Goal: Task Accomplishment & Management: Manage account settings

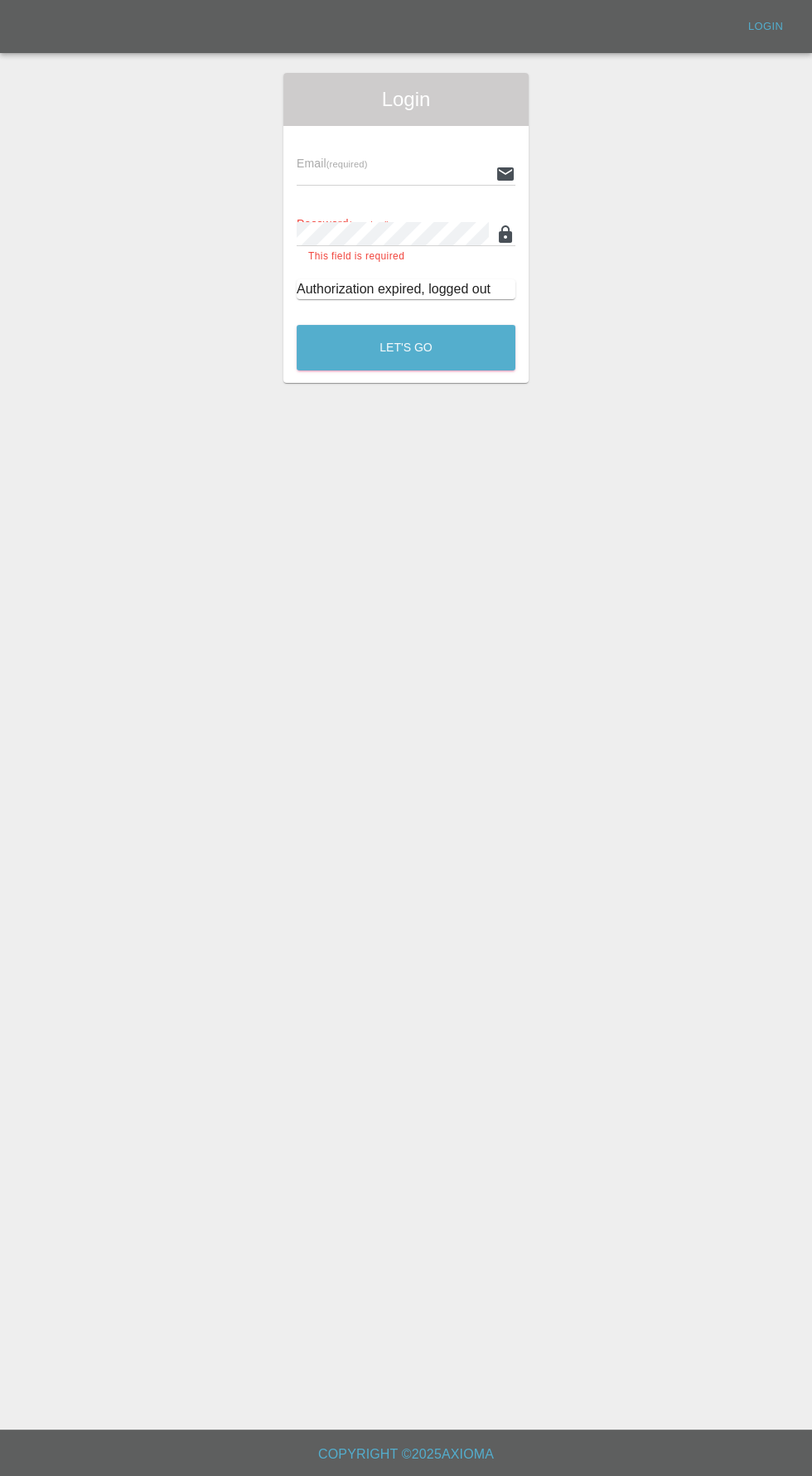
type input "[EMAIL_ADDRESS][DOMAIN_NAME]"
click at [297, 325] on button "Let's Go" at bounding box center [406, 347] width 219 height 45
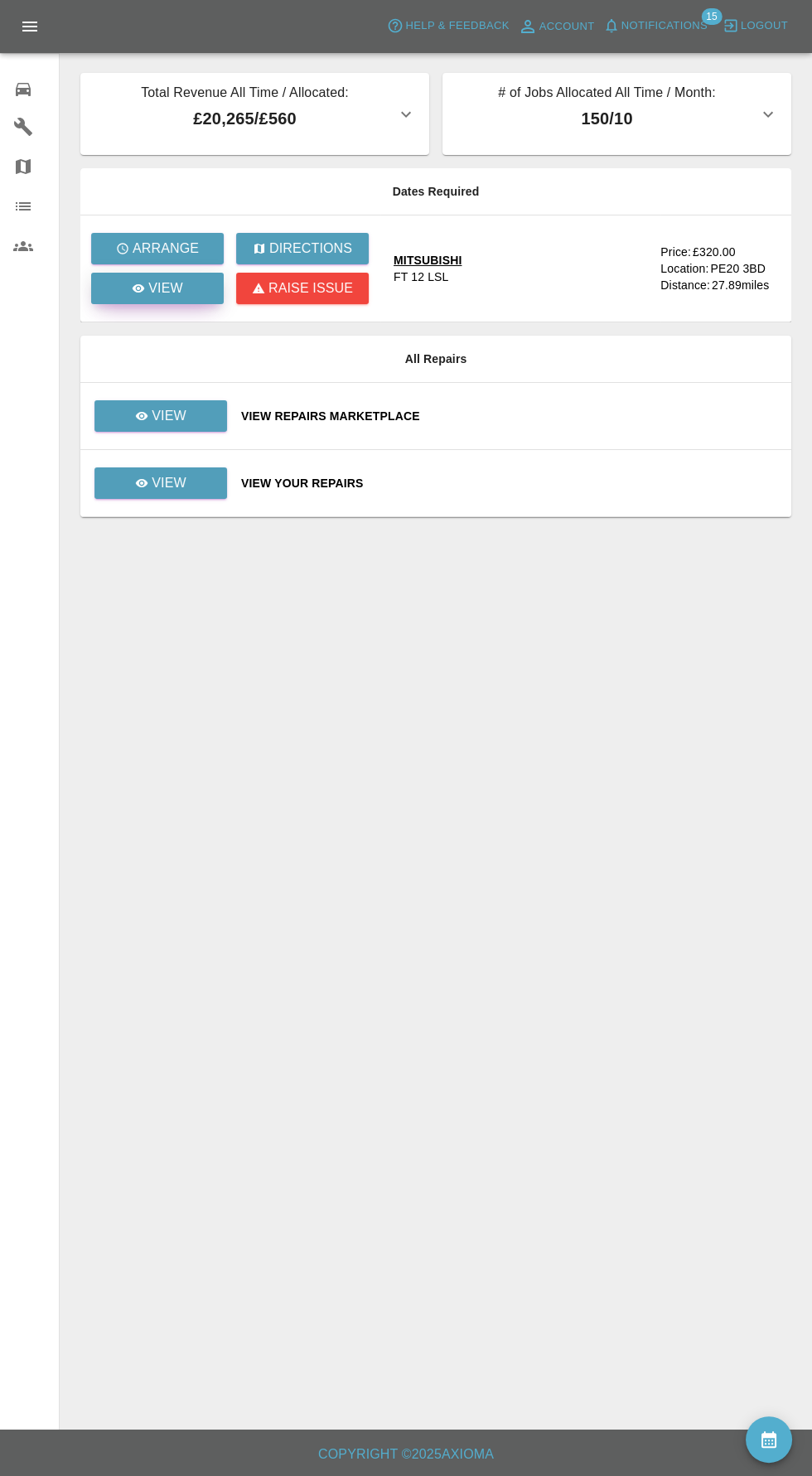
click at [136, 299] on link "View" at bounding box center [157, 288] width 133 height 32
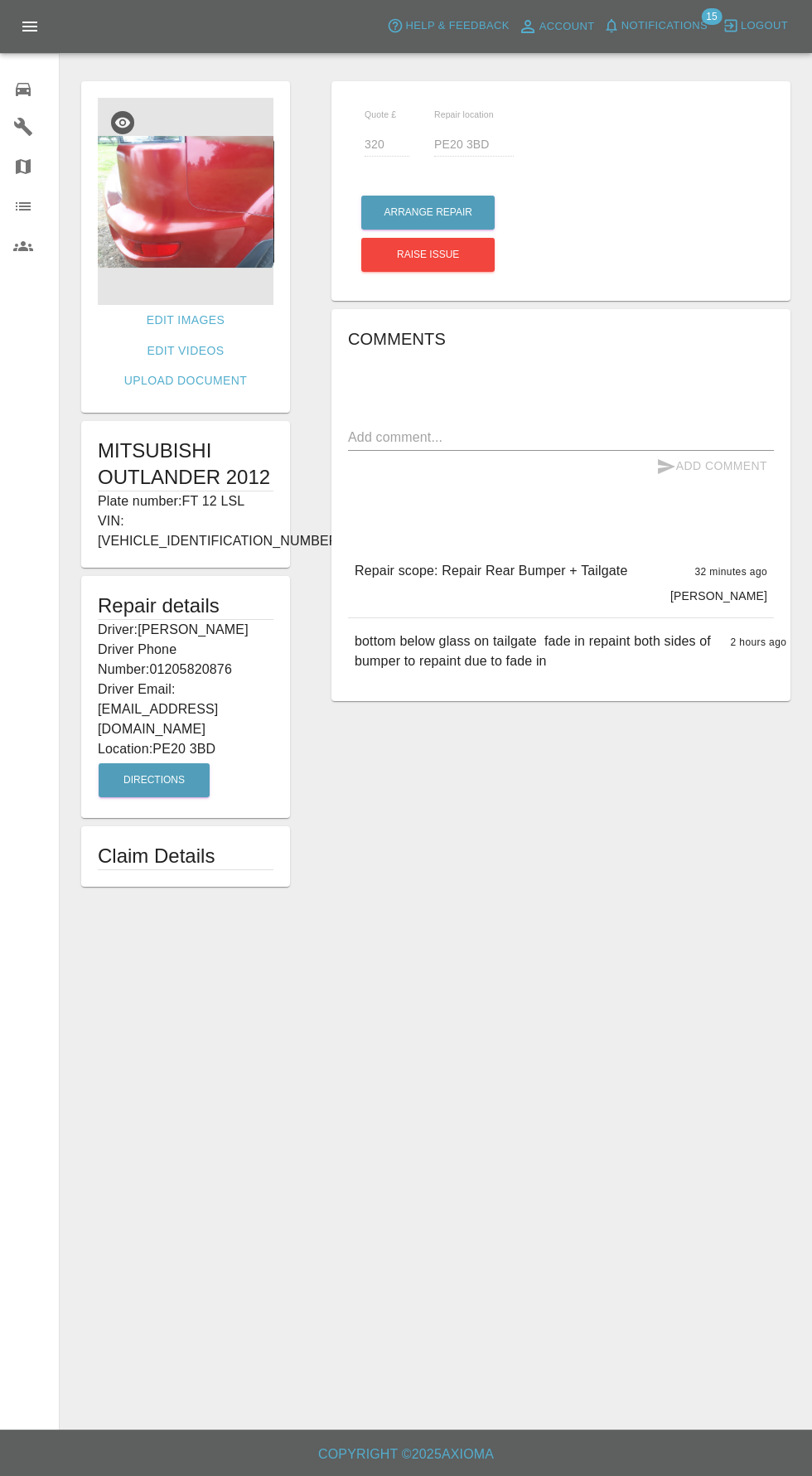
click at [164, 223] on img at bounding box center [185, 201] width 175 height 207
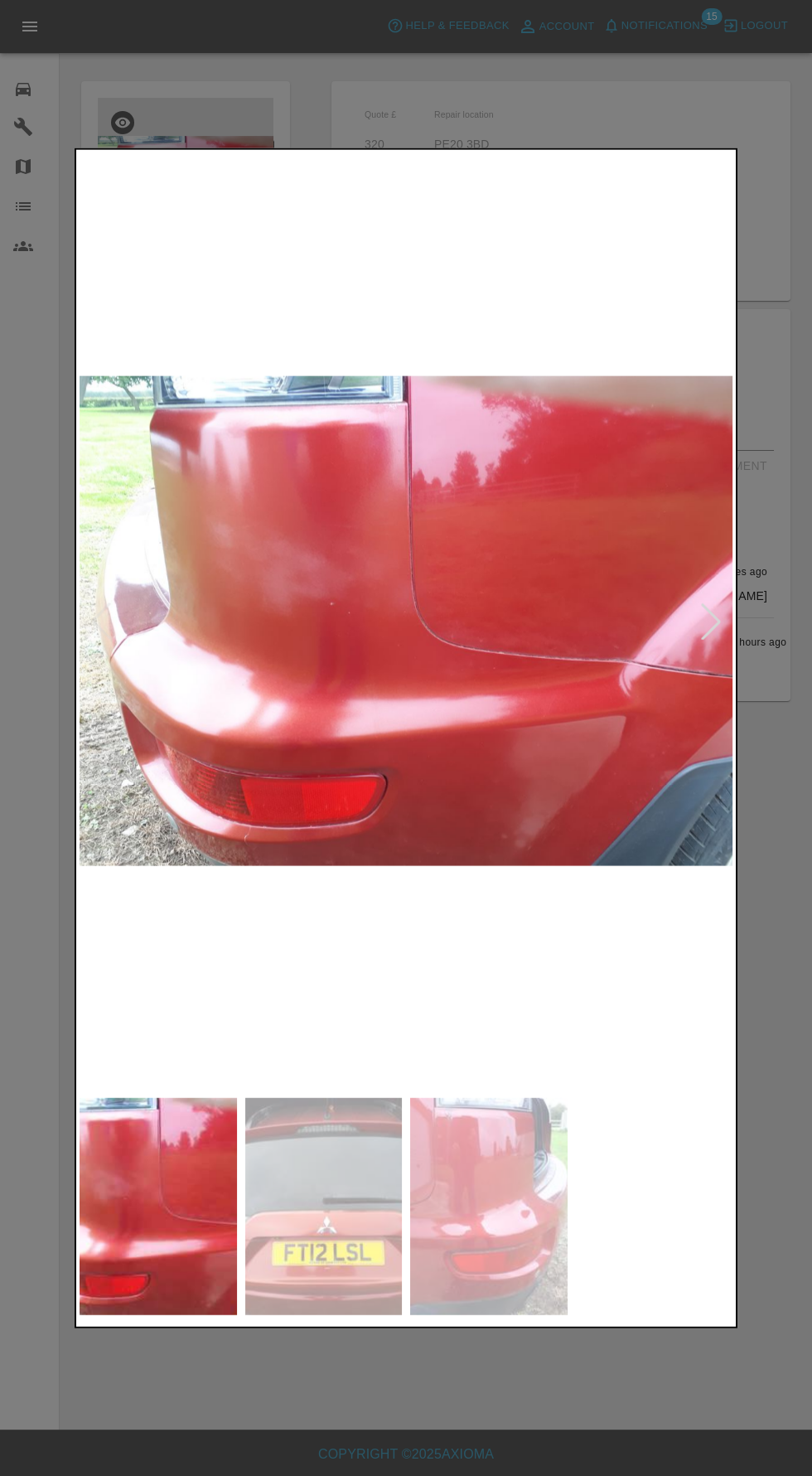
click at [127, 1215] on img at bounding box center [158, 1206] width 157 height 218
click at [305, 1215] on img at bounding box center [324, 1206] width 157 height 218
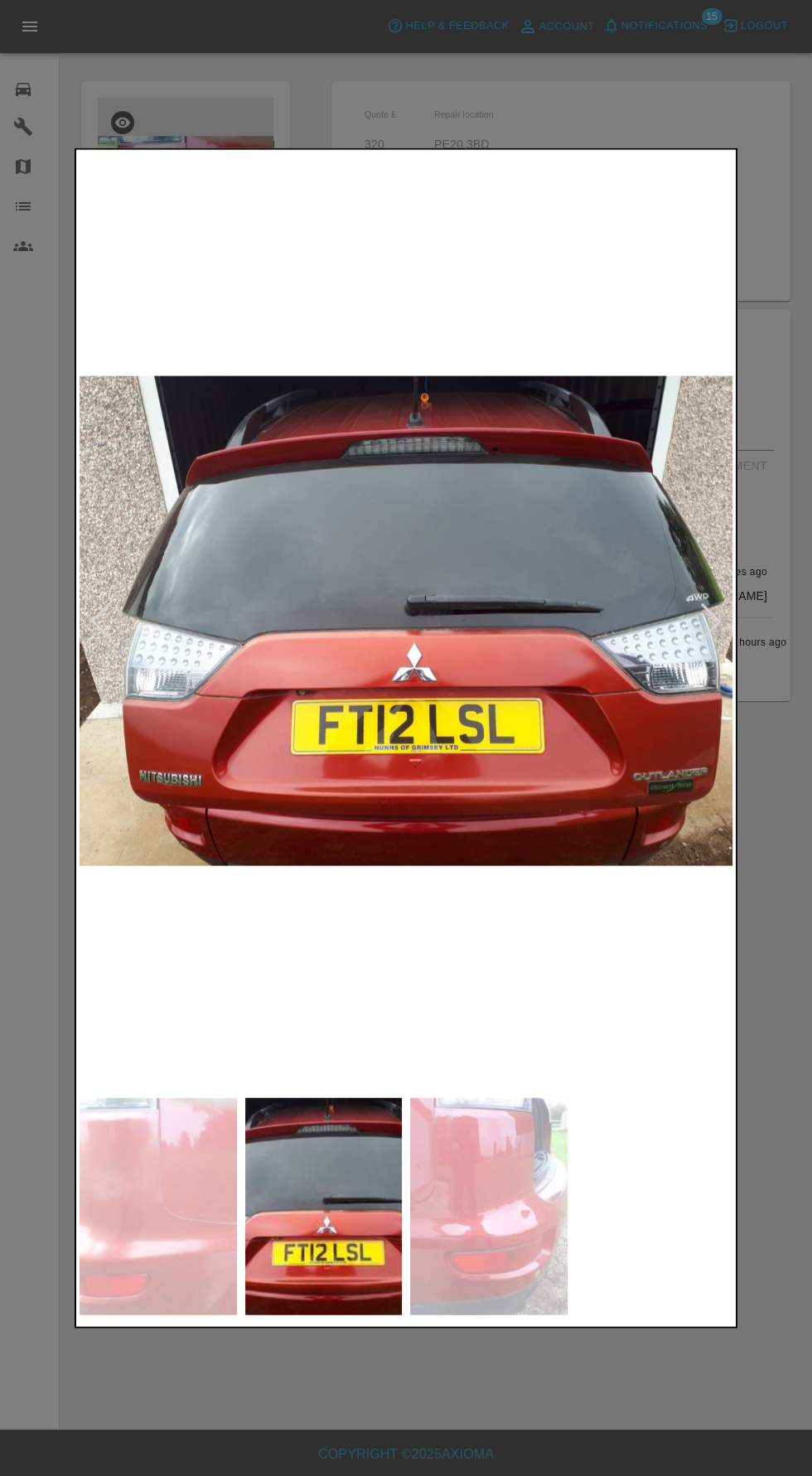
click at [501, 1233] on img at bounding box center [489, 1206] width 157 height 218
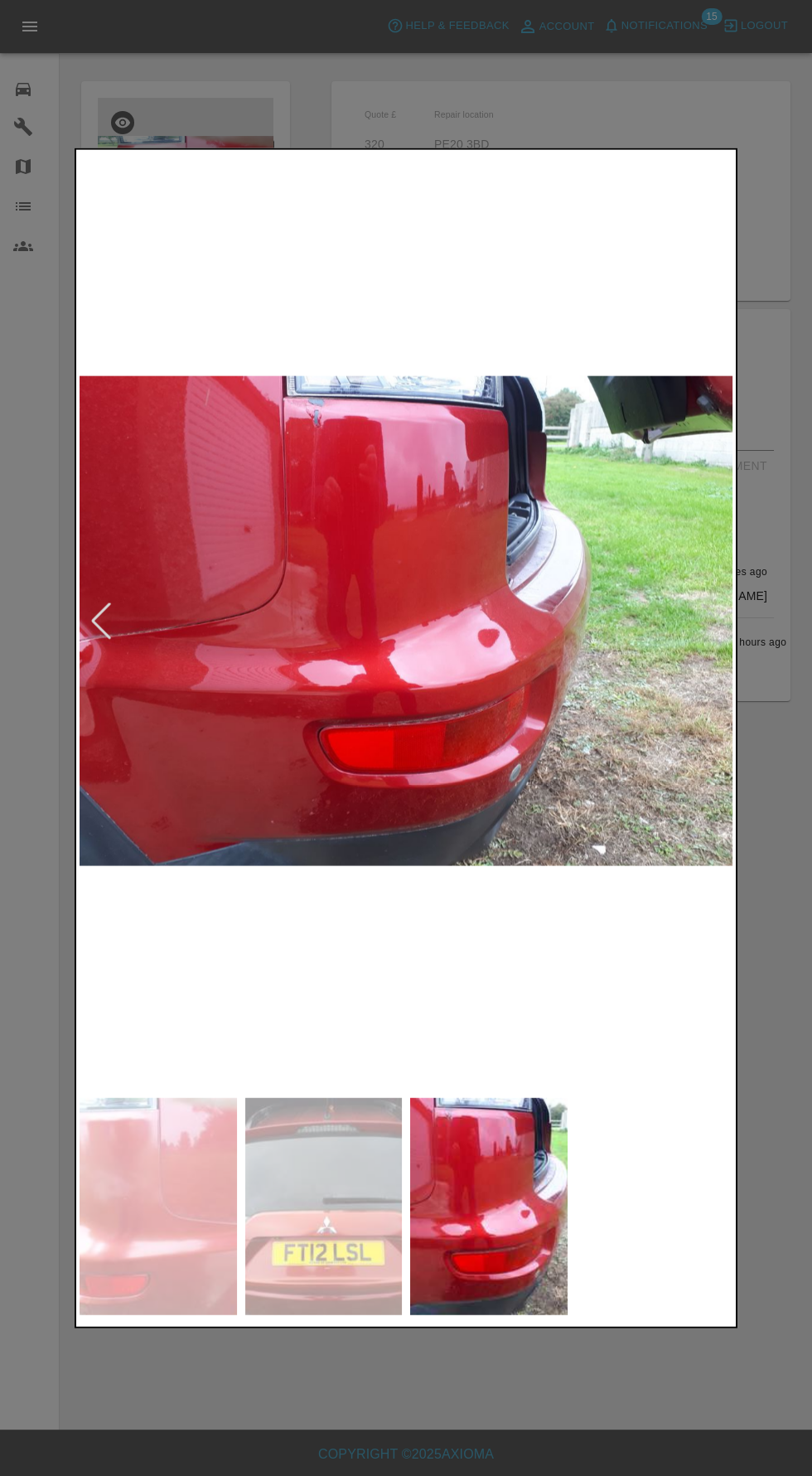
click at [123, 1223] on img at bounding box center [158, 1206] width 157 height 218
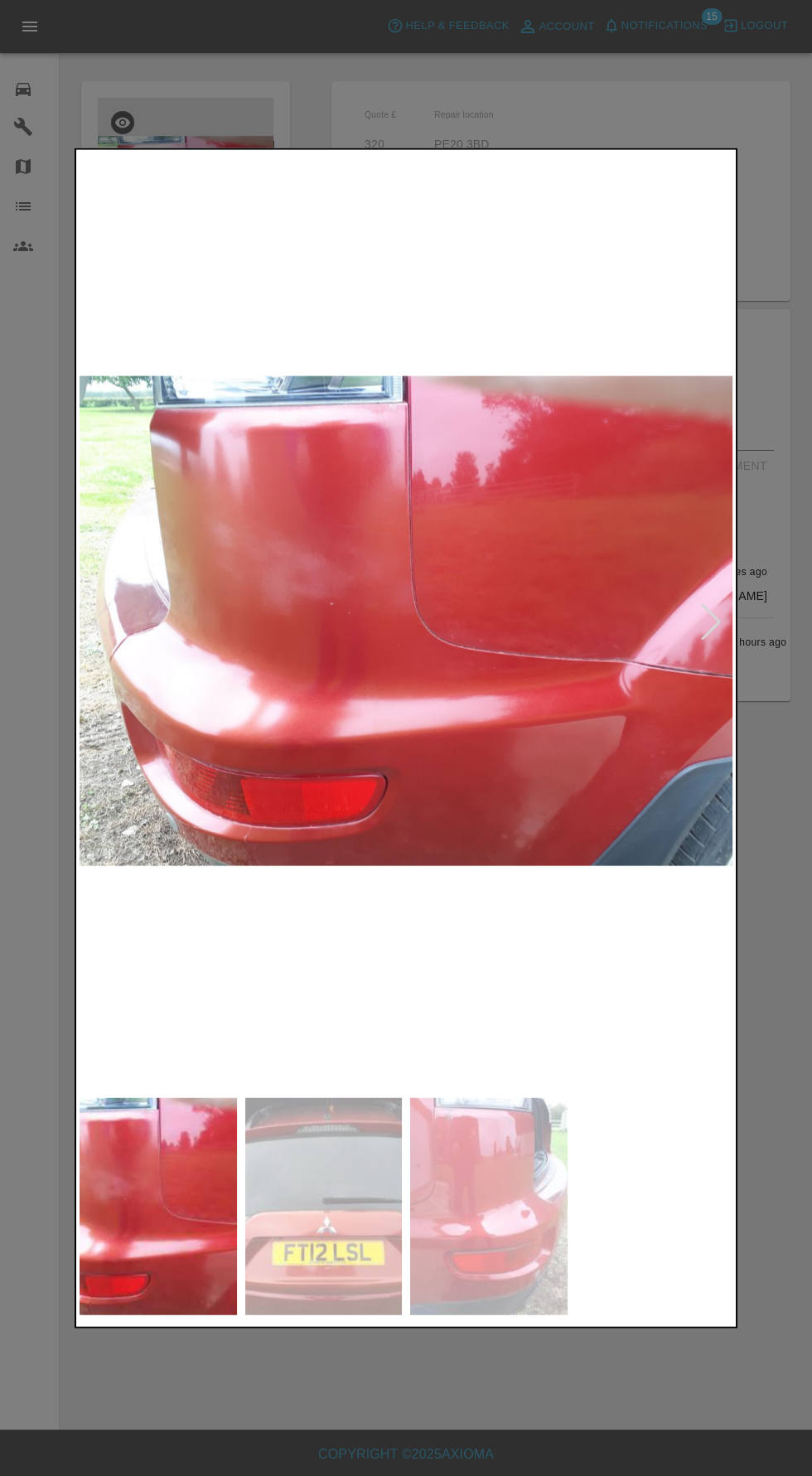
click at [315, 1223] on img at bounding box center [324, 1206] width 157 height 218
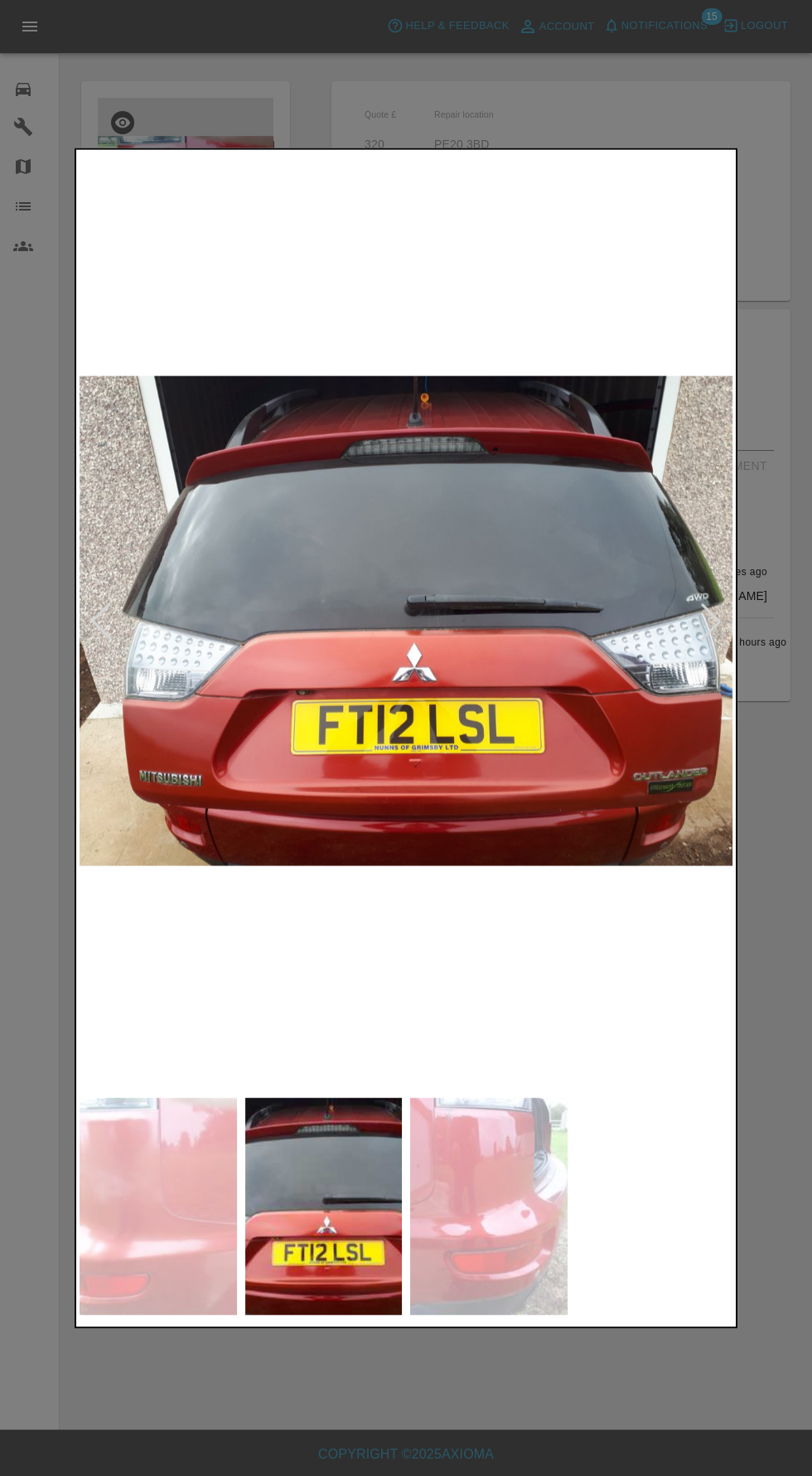
click at [364, 1414] on div at bounding box center [406, 738] width 812 height 1476
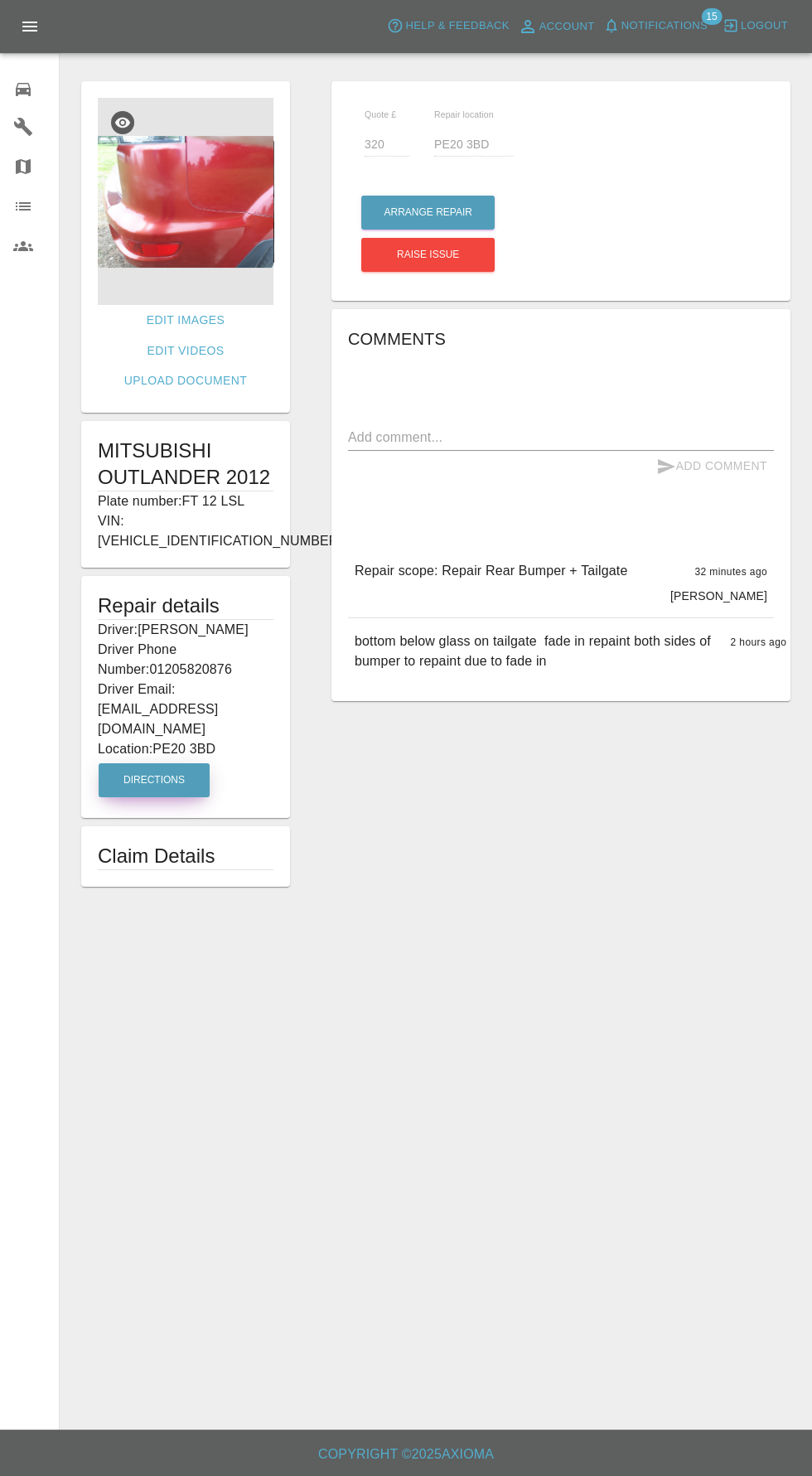
click at [124, 763] on button "Directions" at bounding box center [154, 780] width 111 height 34
click at [428, 215] on button "Arrange Repair" at bounding box center [428, 213] width 133 height 34
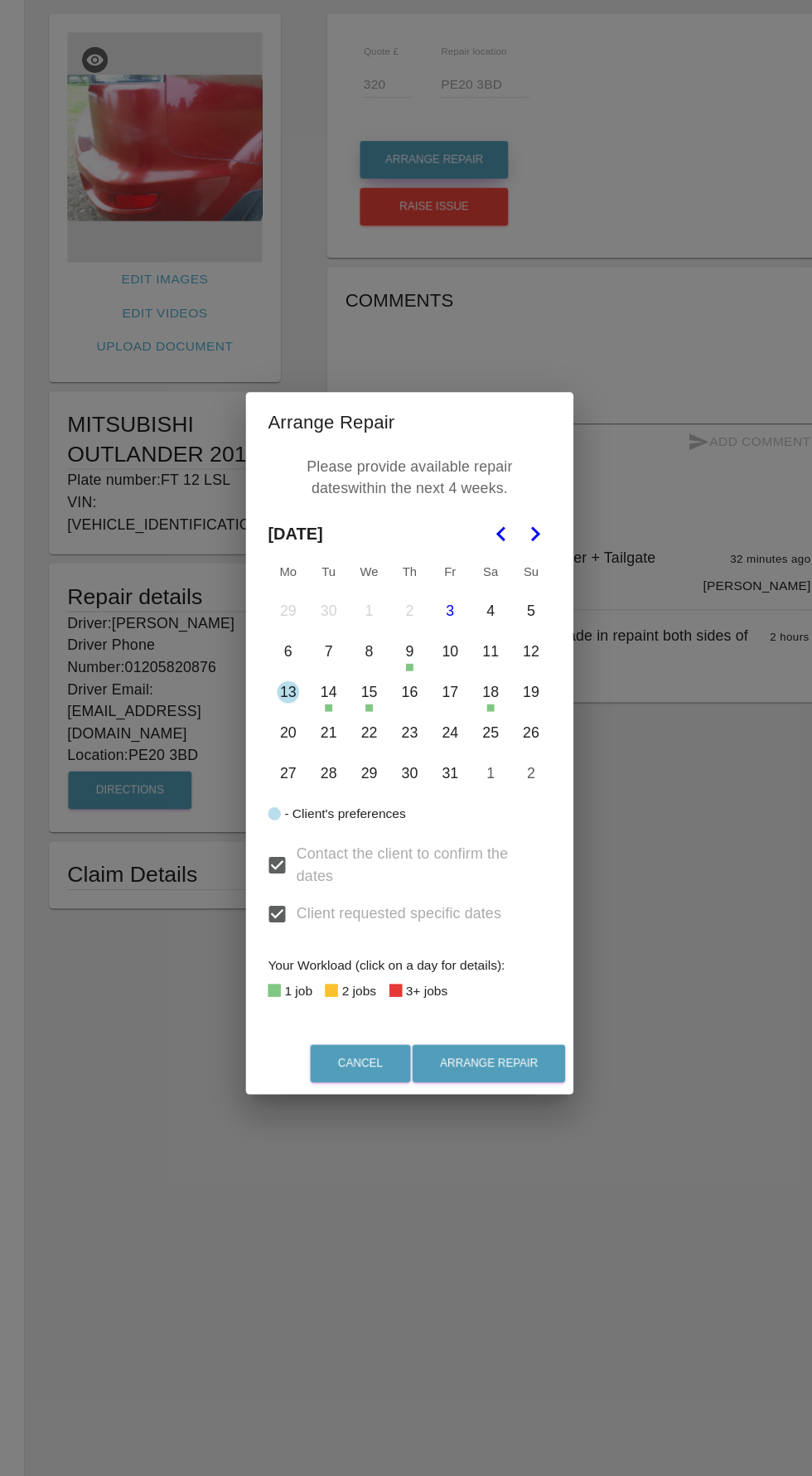
scroll to position [9, 0]
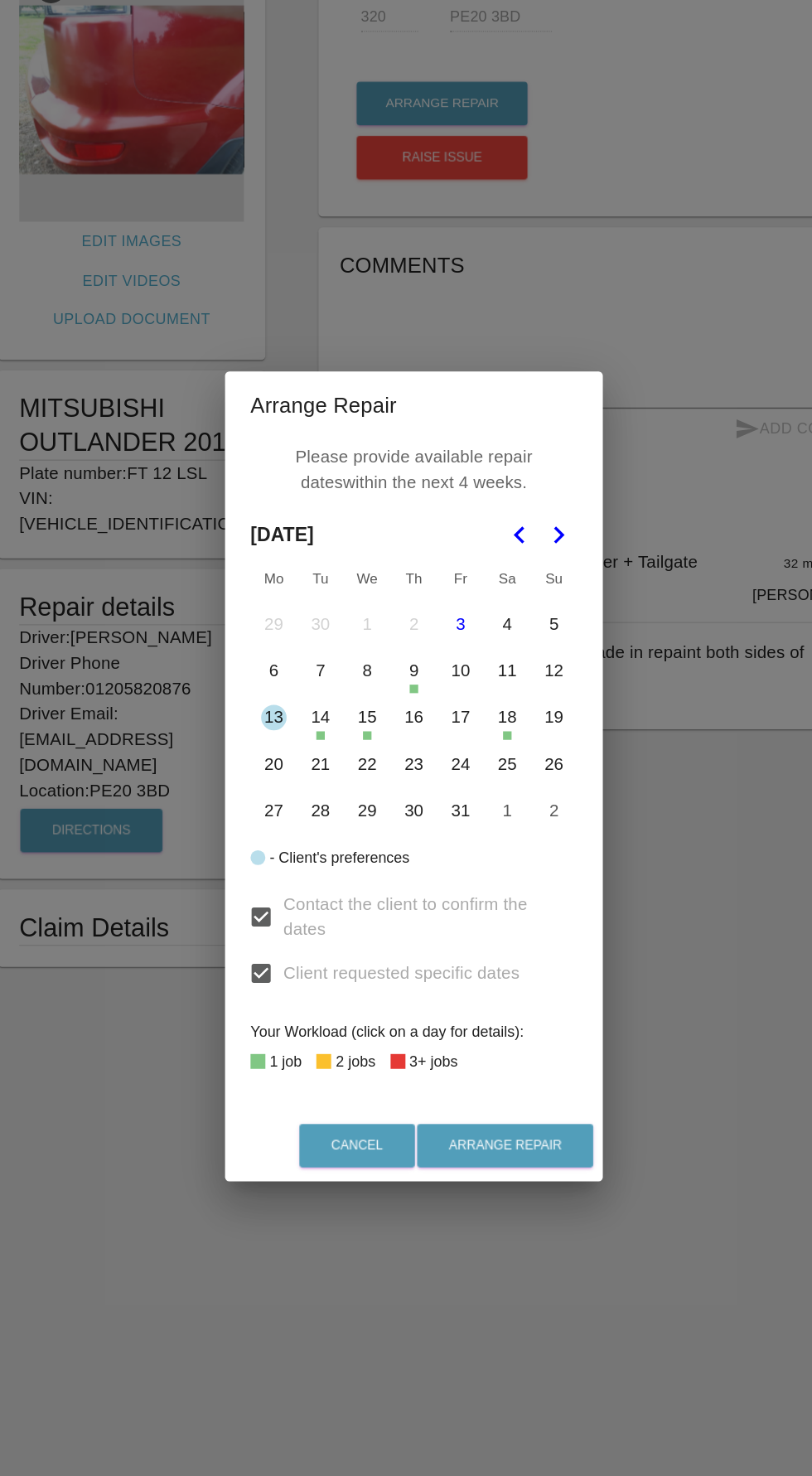
click at [285, 683] on button "13" at bounding box center [296, 691] width 35 height 35
click at [497, 1026] on button "Arrange Repair" at bounding box center [477, 1027] width 138 height 34
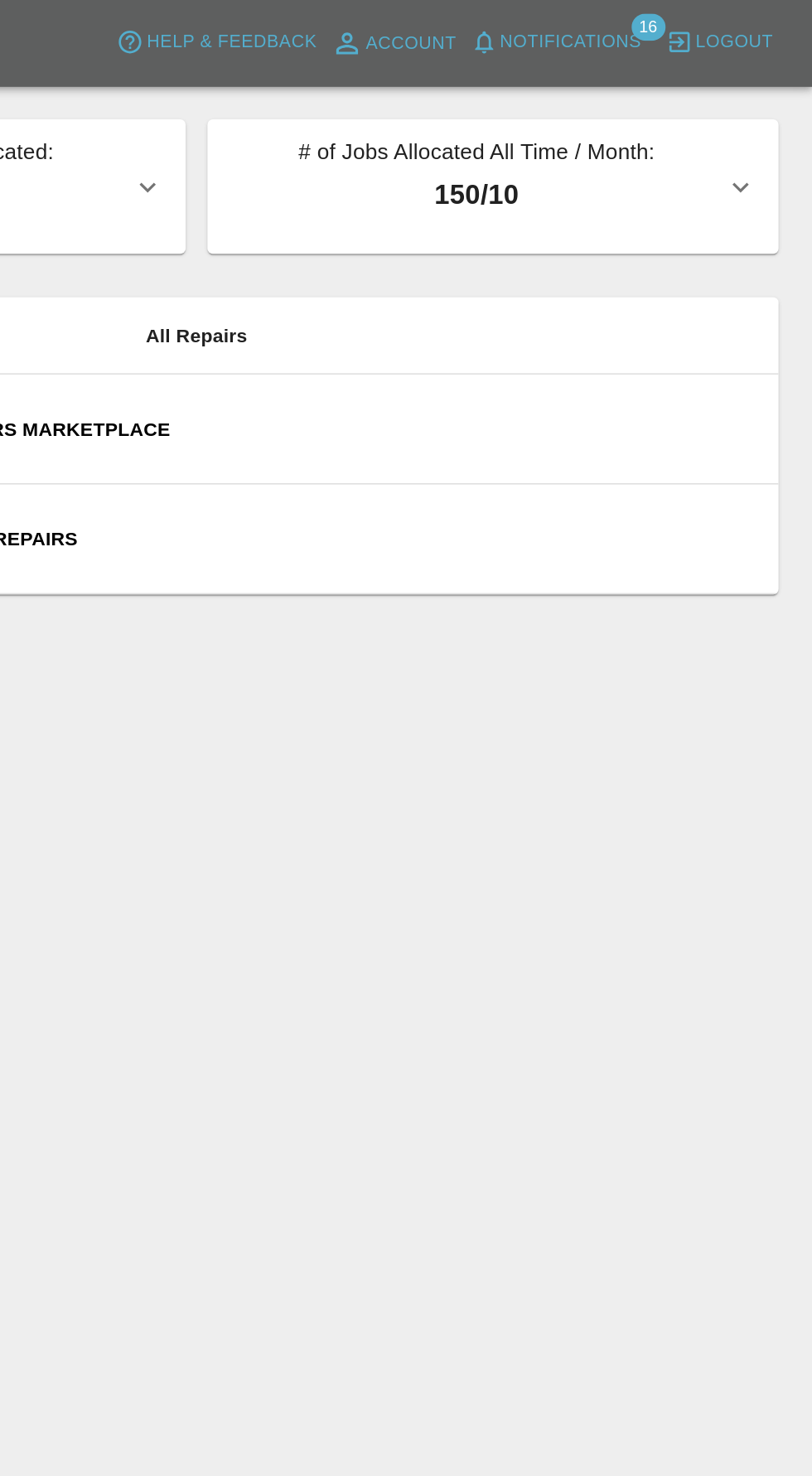
click at [682, 23] on span "Notifications" at bounding box center [664, 26] width 86 height 19
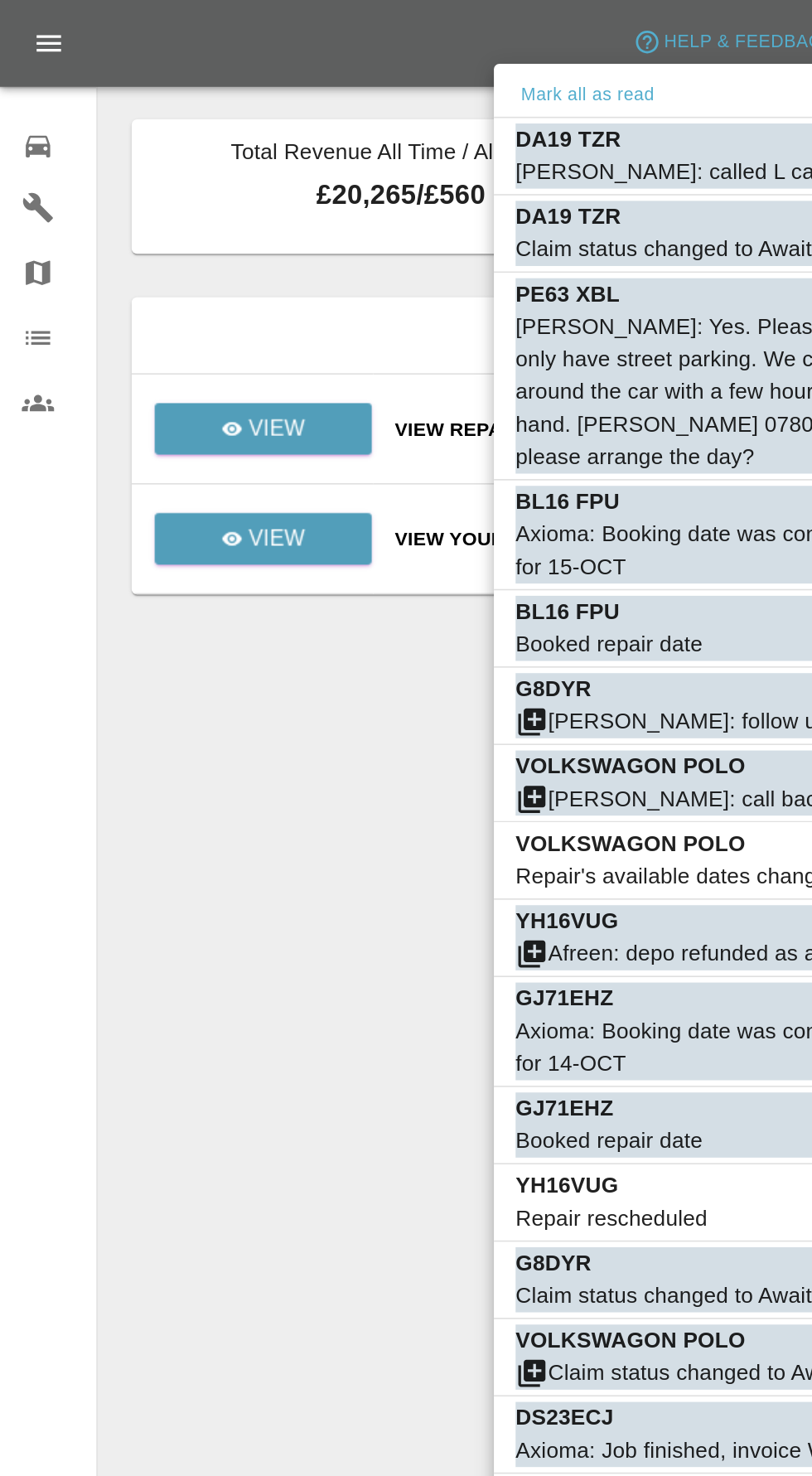
click at [195, 573] on div at bounding box center [406, 738] width 812 height 1476
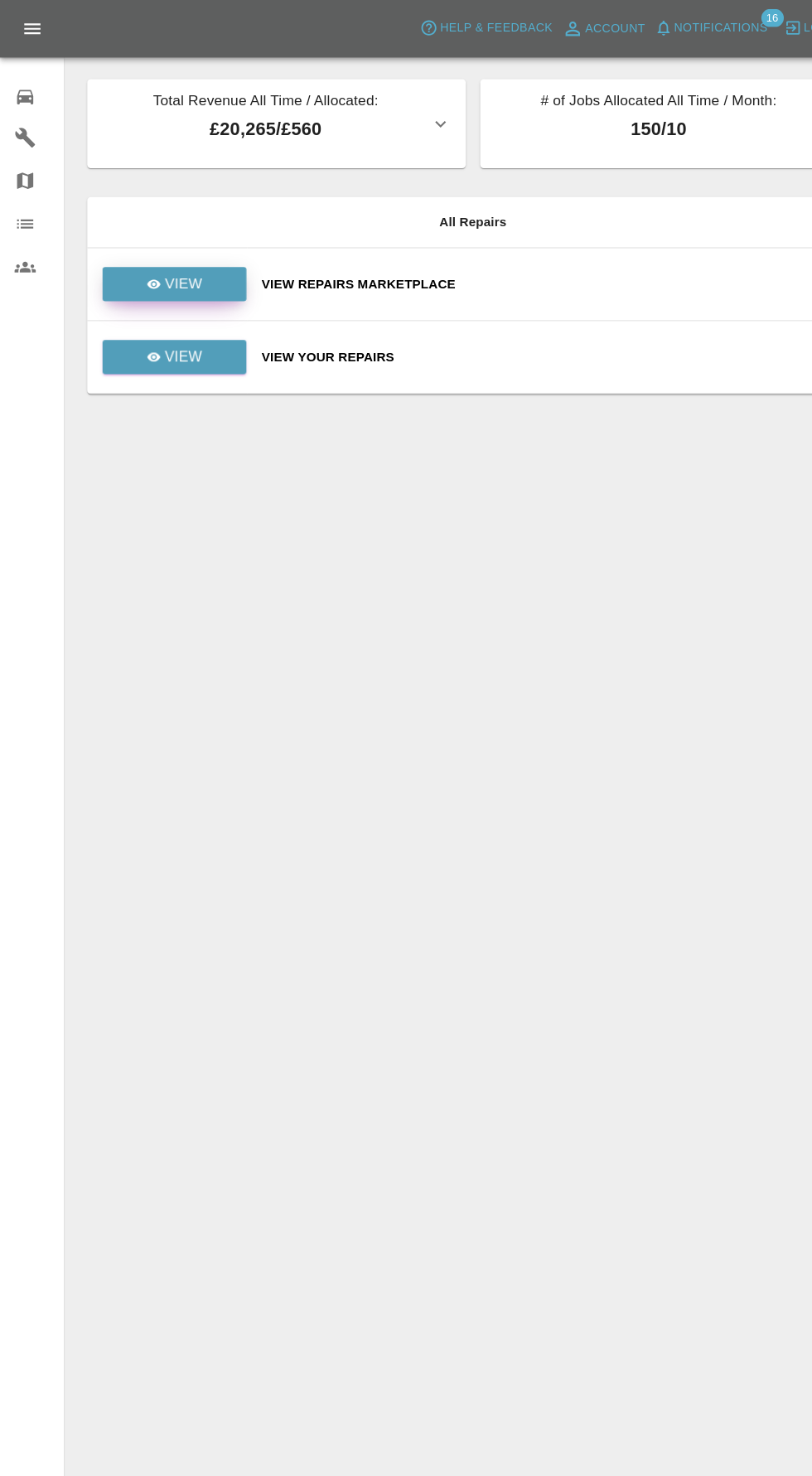
click at [204, 272] on link "View" at bounding box center [160, 262] width 133 height 32
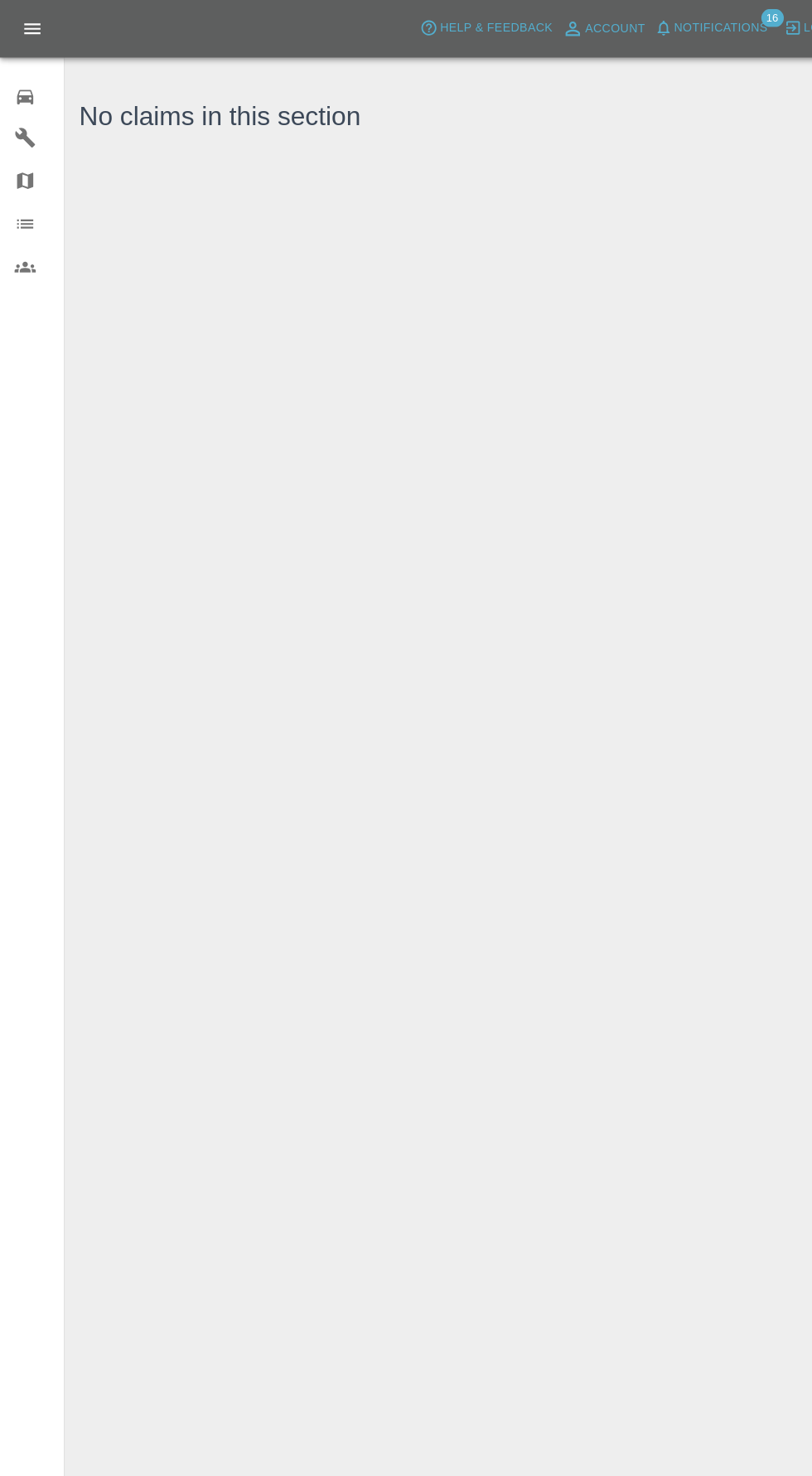
click at [40, 95] on div "0" at bounding box center [36, 87] width 46 height 24
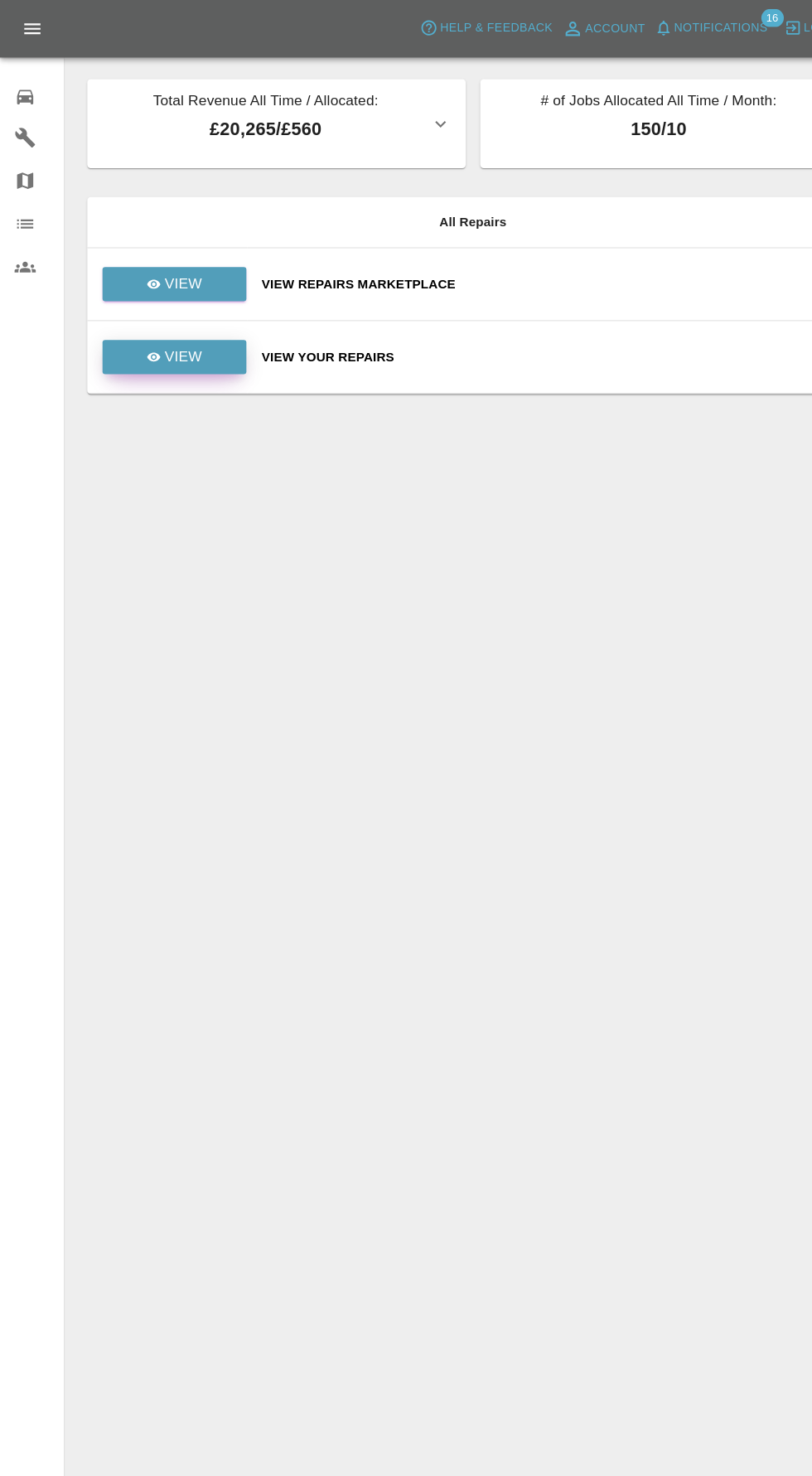
click at [204, 335] on link "View" at bounding box center [160, 329] width 133 height 32
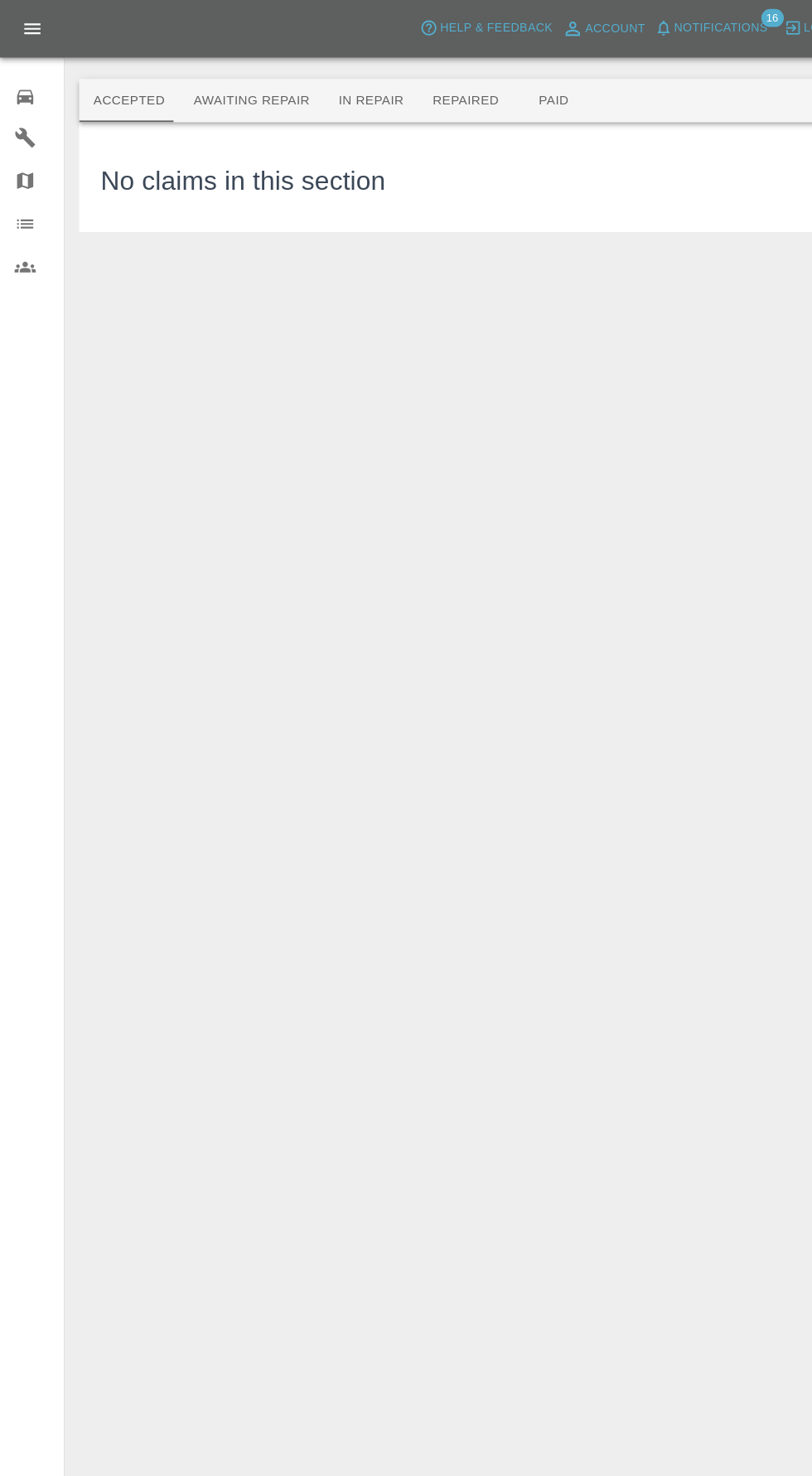
click at [257, 98] on button "Awaiting Repair" at bounding box center [232, 92] width 133 height 39
